Goal: Use online tool/utility: Use online tool/utility

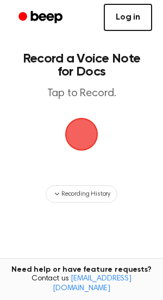
click at [123, 24] on link "Log in" at bounding box center [128, 17] width 48 height 27
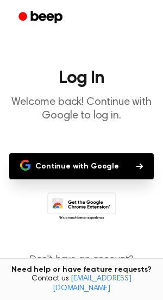
click at [82, 164] on button "Continue with Google" at bounding box center [81, 166] width 144 height 26
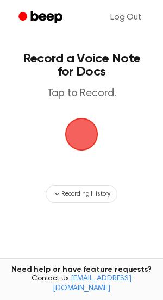
click at [69, 120] on span "button" at bounding box center [82, 134] width 46 height 46
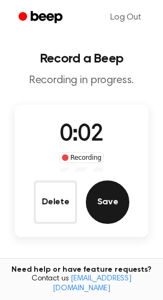
click at [107, 196] on button "Save" at bounding box center [107, 201] width 43 height 43
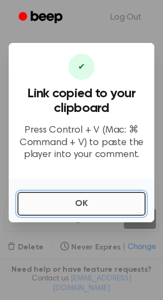
click at [106, 194] on button "OK" at bounding box center [81, 204] width 128 height 24
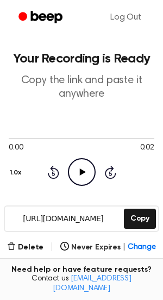
click at [85, 166] on icon "Play Audio" at bounding box center [82, 172] width 28 height 28
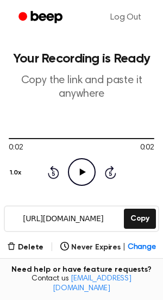
click at [85, 166] on icon "Play Audio" at bounding box center [82, 172] width 28 height 28
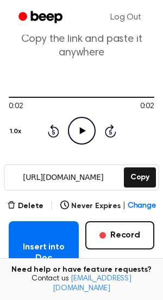
scroll to position [53, 0]
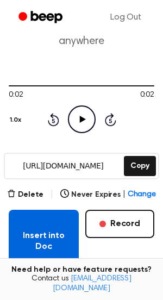
click at [52, 232] on button "Insert into Doc" at bounding box center [44, 240] width 70 height 63
